Goal: Ask a question

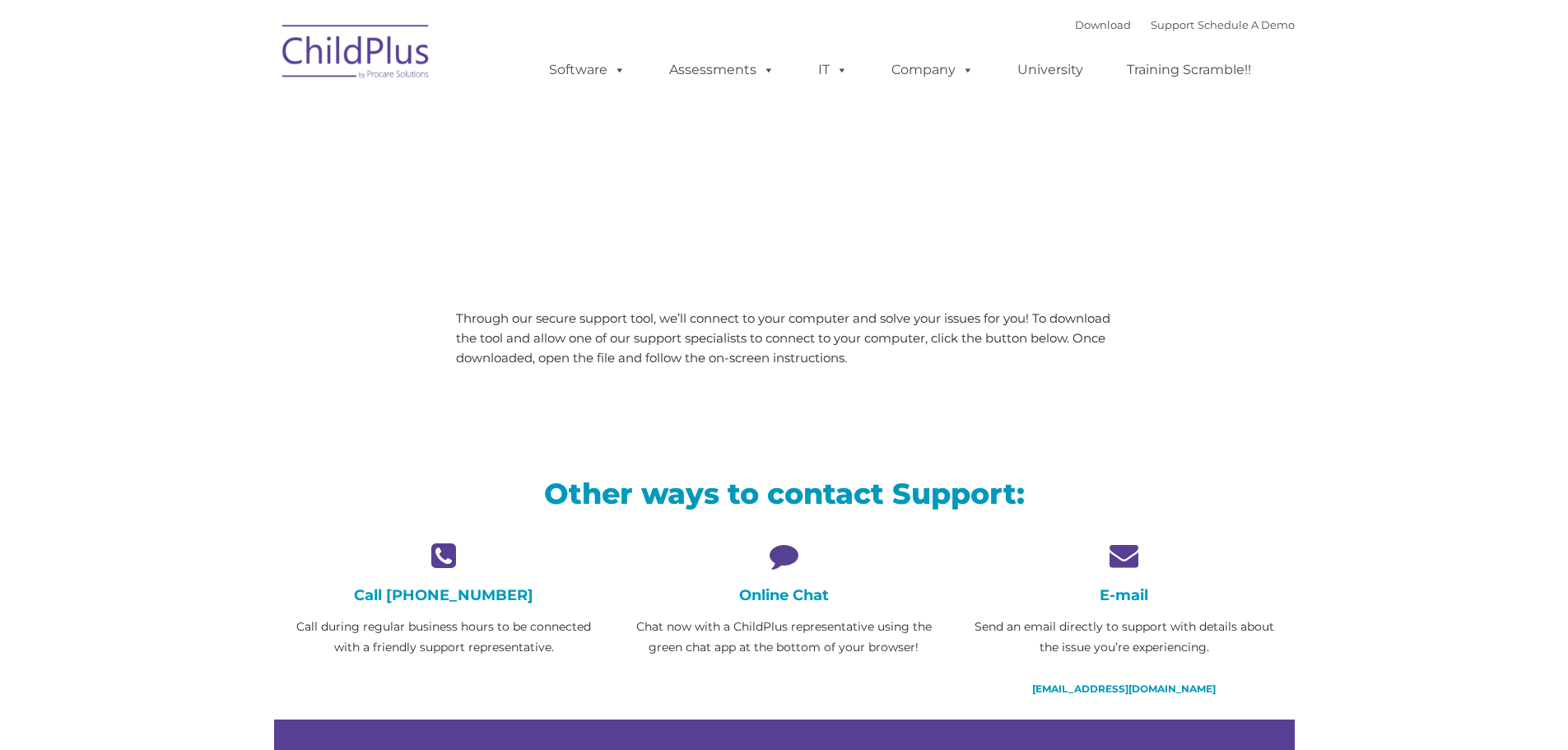
type input ""
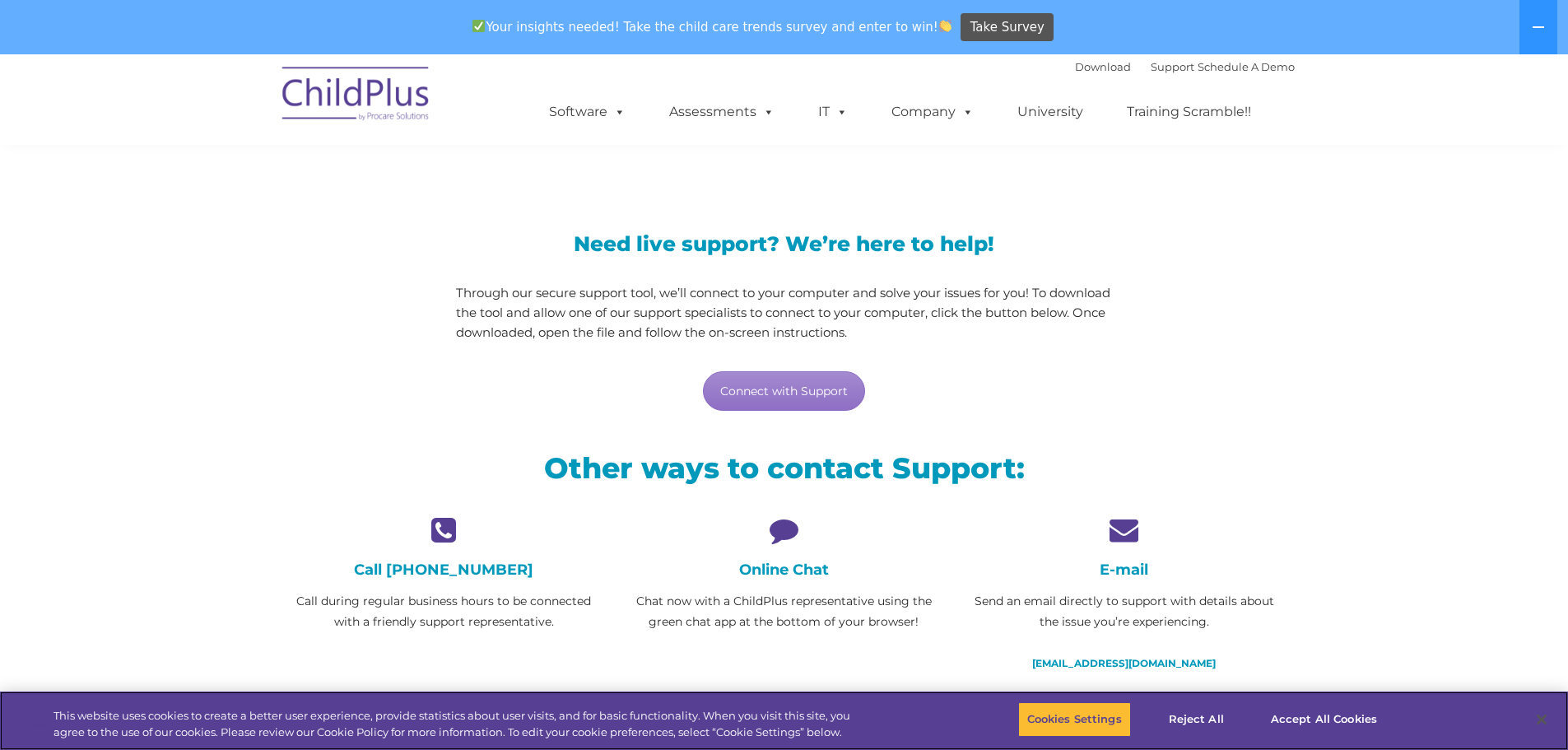
scroll to position [83, 0]
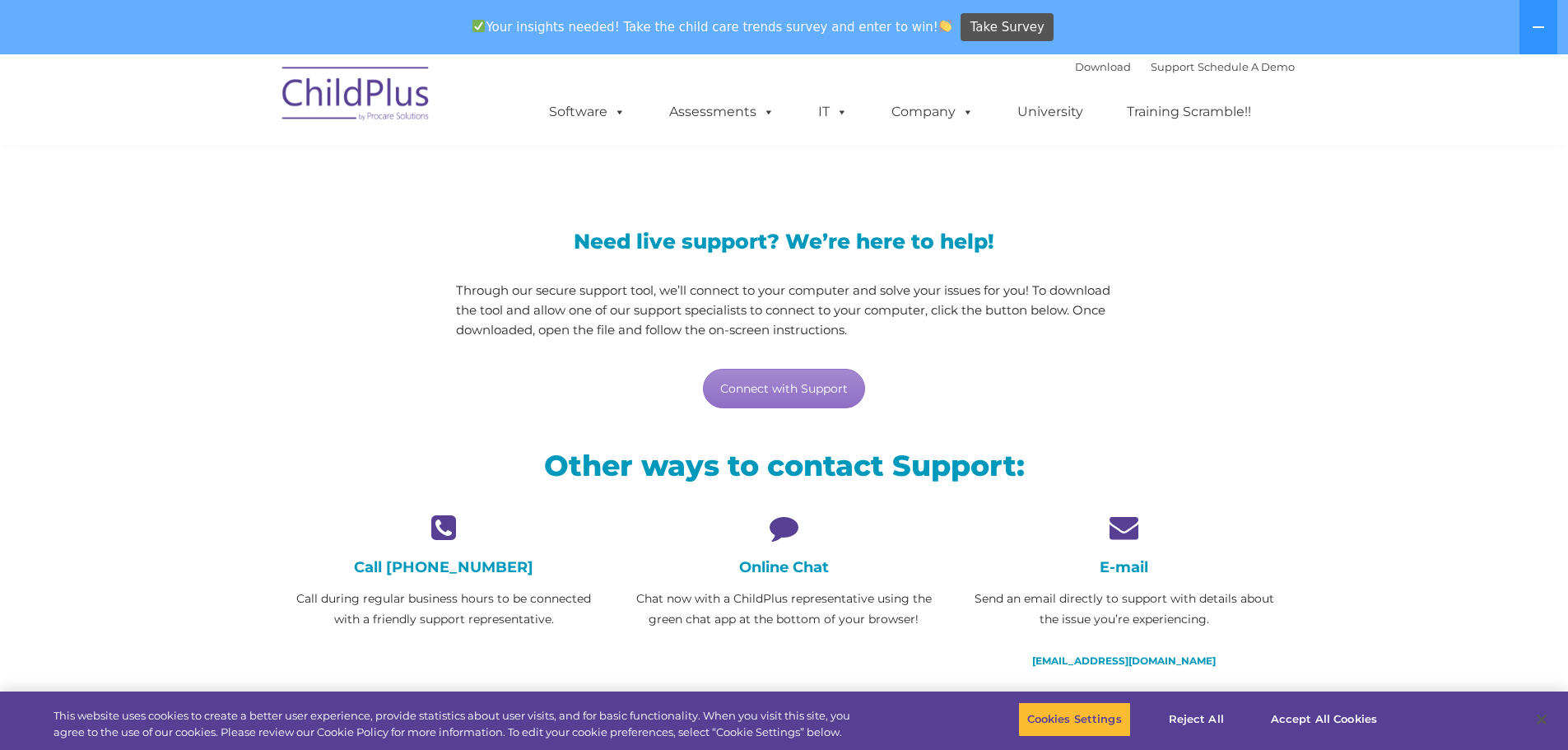
click at [784, 529] on icon at bounding box center [784, 527] width 315 height 29
click at [775, 384] on link "Connect with Support" at bounding box center [784, 388] width 163 height 40
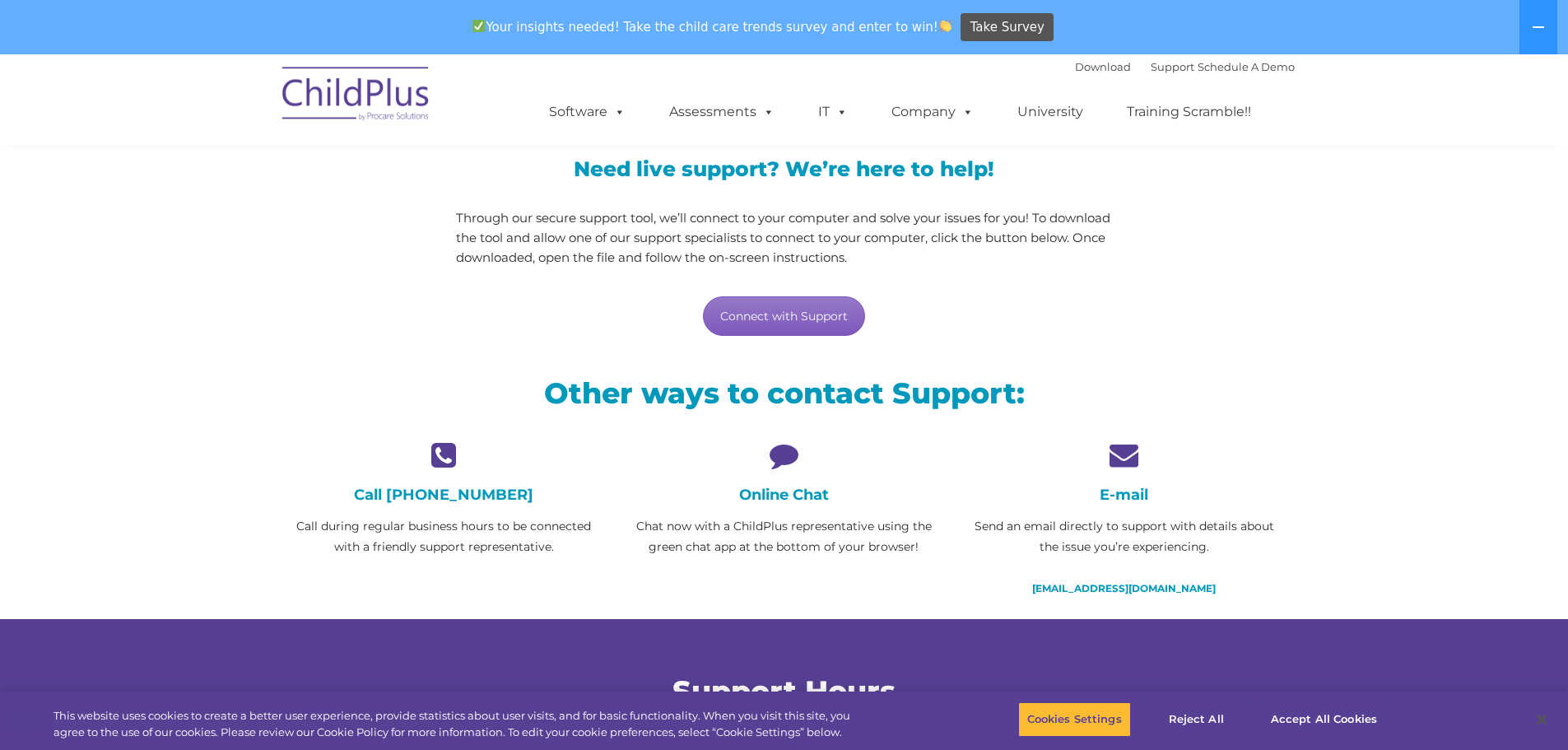
scroll to position [154, 0]
click at [740, 329] on link "Connect with Support" at bounding box center [784, 316] width 163 height 40
click at [774, 378] on h2 "Other ways to contact Support:" at bounding box center [784, 393] width 996 height 37
drag, startPoint x: 779, startPoint y: 307, endPoint x: 782, endPoint y: 320, distance: 13.3
click at [779, 307] on link "Connect with Support" at bounding box center [784, 316] width 163 height 40
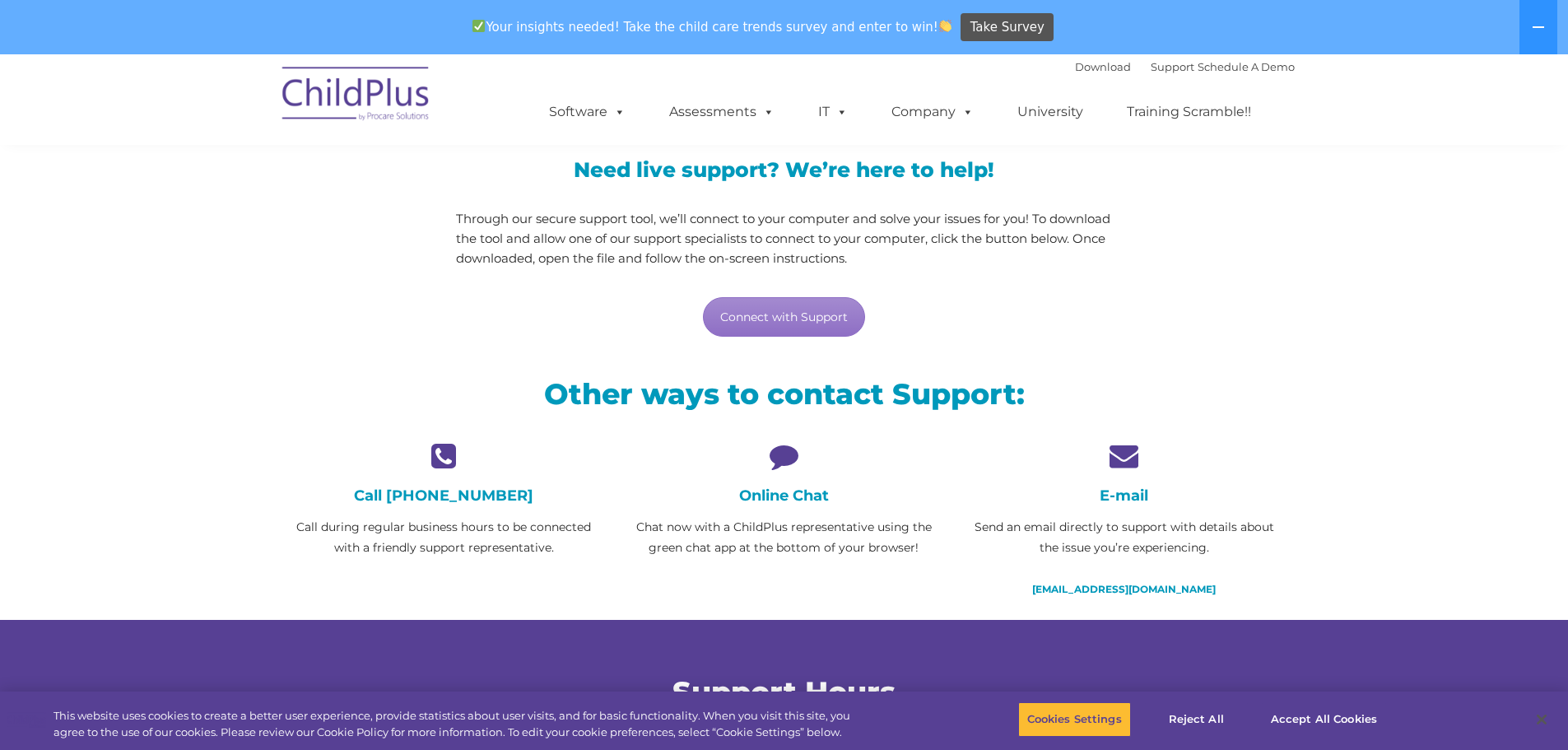
click at [791, 456] on icon at bounding box center [784, 455] width 315 height 29
click at [791, 463] on icon at bounding box center [784, 455] width 315 height 29
drag, startPoint x: 791, startPoint y: 461, endPoint x: 760, endPoint y: 475, distance: 34.0
click at [789, 461] on icon at bounding box center [784, 455] width 315 height 29
click at [465, 472] on div "Call [PHONE_NUMBER] Call during regular business hours to be connected with a f…" at bounding box center [444, 499] width 315 height 117
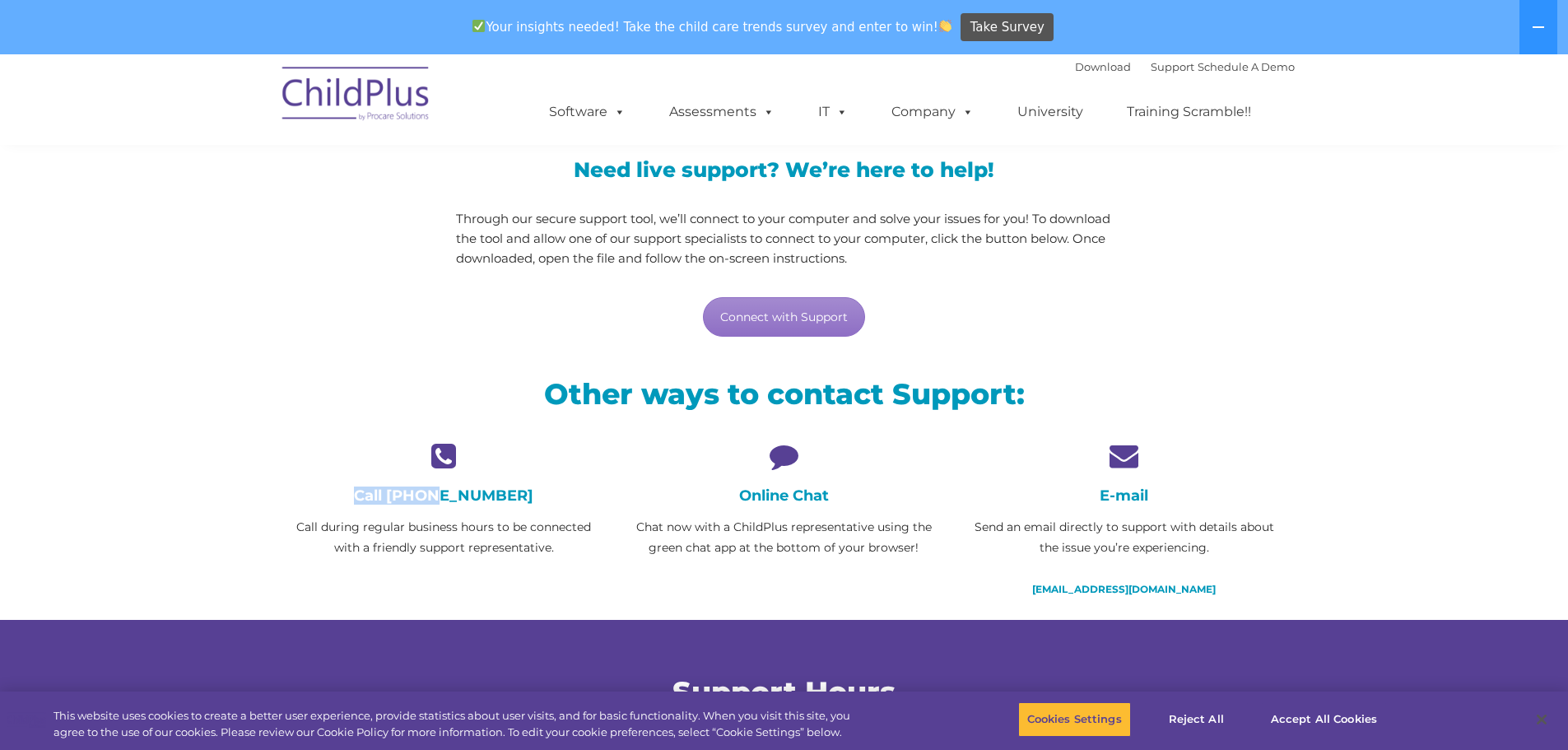
click at [450, 468] on div "Call [PHONE_NUMBER] Call during regular business hours to be connected with a f…" at bounding box center [444, 499] width 315 height 117
click at [762, 495] on h4 "Online Chat" at bounding box center [784, 495] width 315 height 18
click at [771, 478] on div "Online Chat Chat now with a ChildPlus representative using the green chat app a…" at bounding box center [784, 499] width 315 height 117
click at [779, 470] on div "Online Chat Chat now with a ChildPlus representative using the green chat app a…" at bounding box center [784, 499] width 315 height 117
click at [782, 470] on div "Online Chat Chat now with a ChildPlus representative using the green chat app a…" at bounding box center [784, 499] width 315 height 117
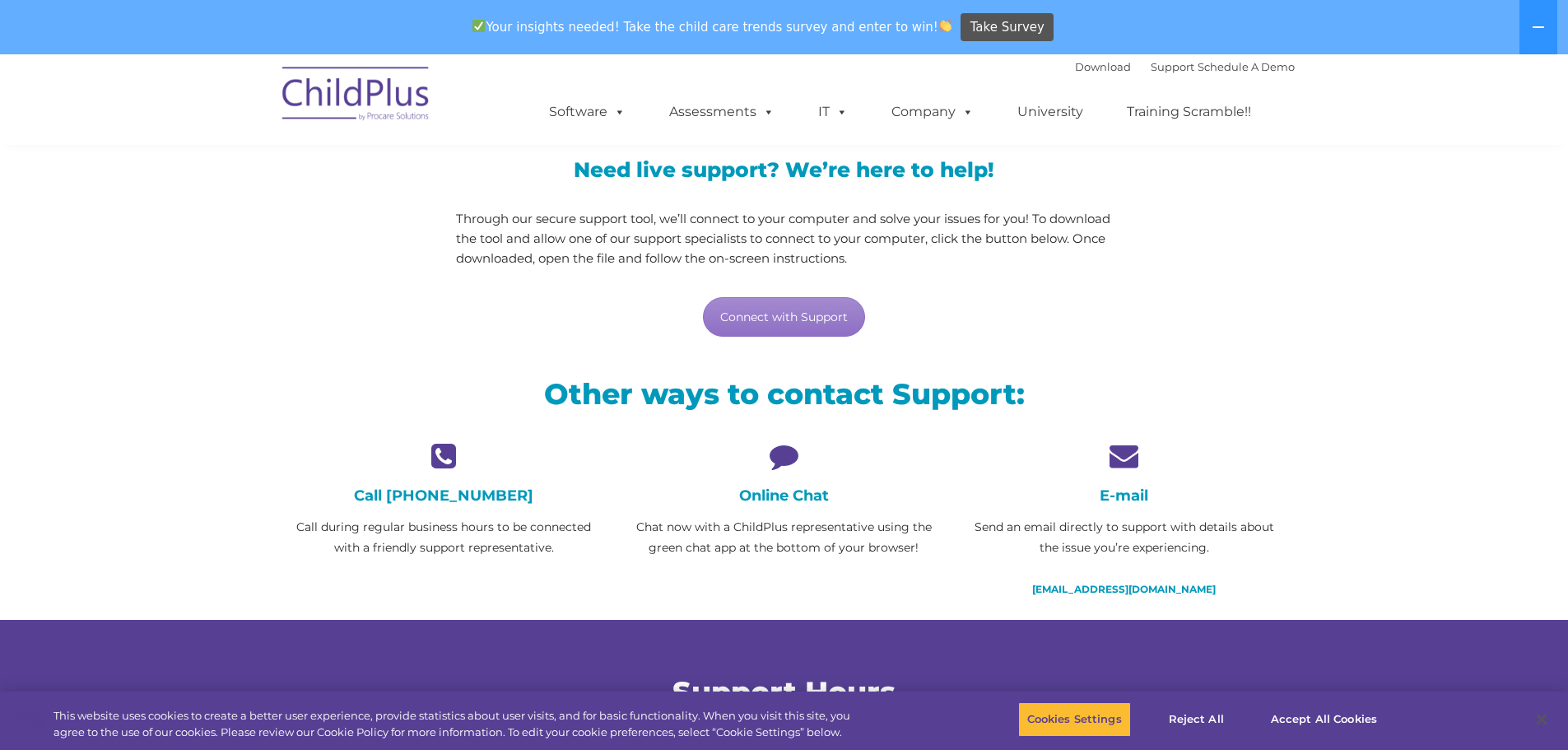
drag, startPoint x: 781, startPoint y: 465, endPoint x: 695, endPoint y: 502, distance: 93.6
click at [772, 468] on icon at bounding box center [784, 455] width 315 height 29
click at [637, 168] on h3 "Need live support? We’re here to help!" at bounding box center [784, 169] width 656 height 20
